Goal: Information Seeking & Learning: Learn about a topic

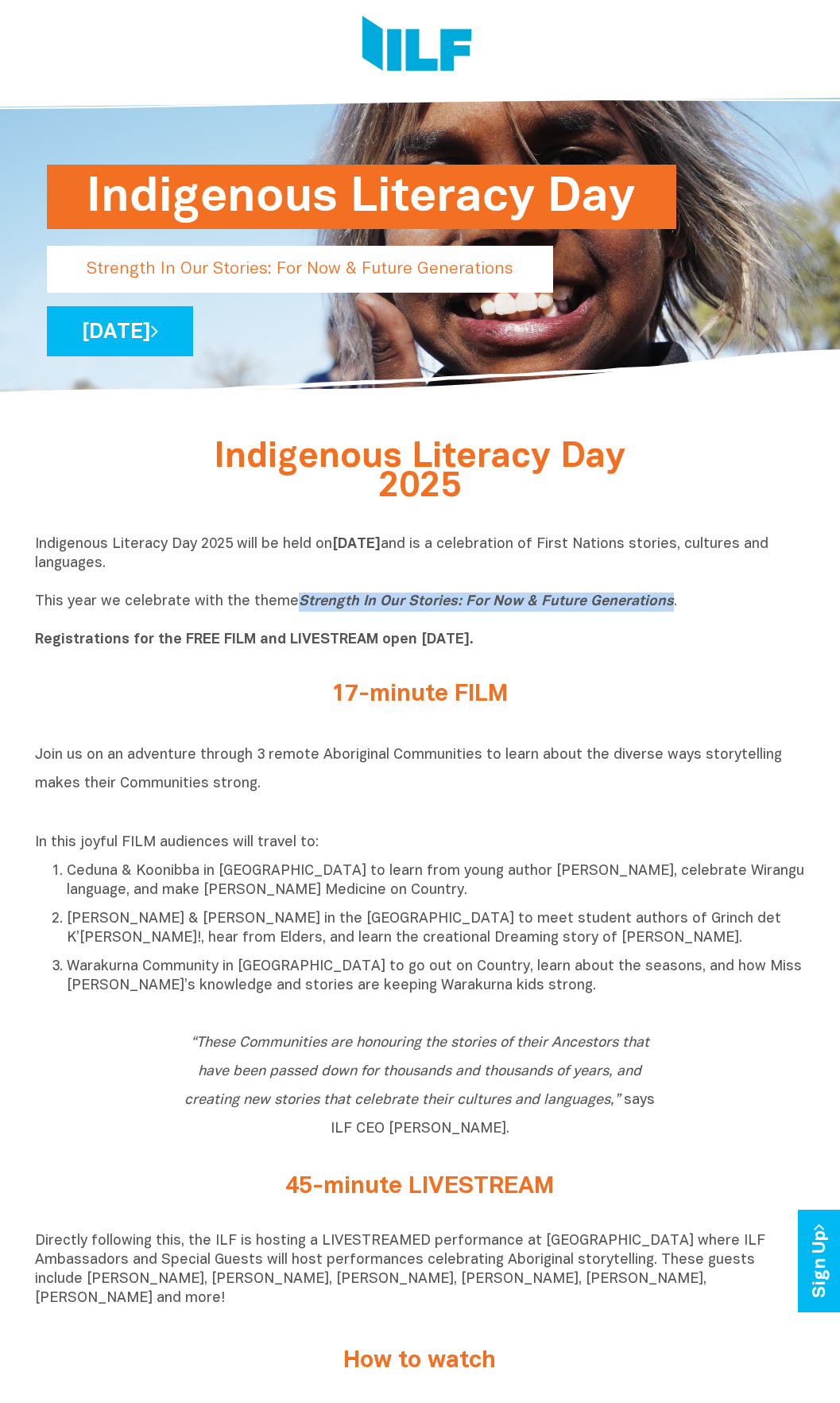
drag, startPoint x: 294, startPoint y: 606, endPoint x: 663, endPoint y: 604, distance: 369.0
click at [663, 604] on p "Indigenous Literacy Day 2025 will be held on Wednesday 3 September and is a cel…" at bounding box center [420, 592] width 771 height 115
copy icon "Strength In Our Stories: For Now & Future Generations"
click at [193, 338] on link "[DATE]" at bounding box center [120, 331] width 146 height 50
click at [430, 43] on img at bounding box center [417, 46] width 110 height 59
